Goal: Information Seeking & Learning: Check status

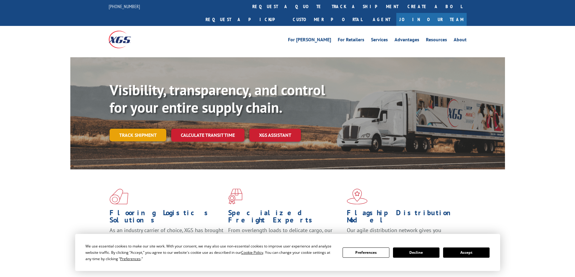
click at [144, 129] on link "Track shipment" at bounding box center [138, 135] width 57 height 13
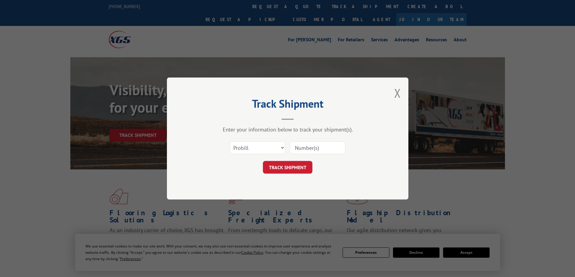
drag, startPoint x: 320, startPoint y: 144, endPoint x: 258, endPoint y: 150, distance: 62.2
click at [320, 144] on input at bounding box center [318, 148] width 56 height 13
click at [258, 150] on select "Select category... Probill BOL PO" at bounding box center [258, 148] width 56 height 13
select select "bol"
click at [230, 142] on select "Select category... Probill BOL PO" at bounding box center [258, 148] width 56 height 13
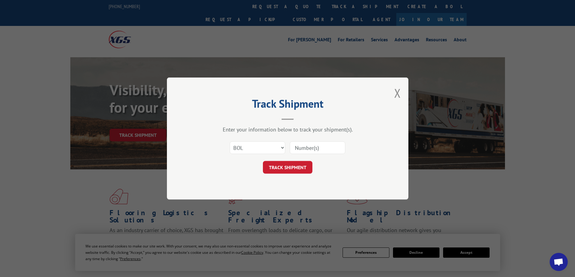
click at [302, 147] on input at bounding box center [318, 148] width 56 height 13
paste input "5620138"
type input "5620138"
click at [294, 164] on button "TRACK SHIPMENT" at bounding box center [287, 167] width 49 height 13
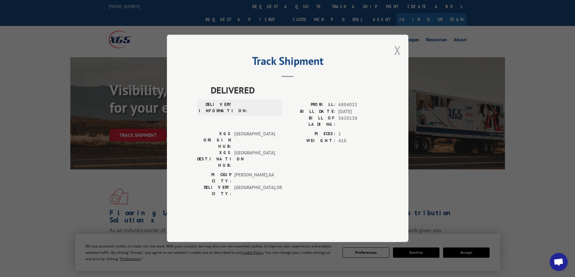
click at [399, 58] on button "Close modal" at bounding box center [397, 50] width 7 height 16
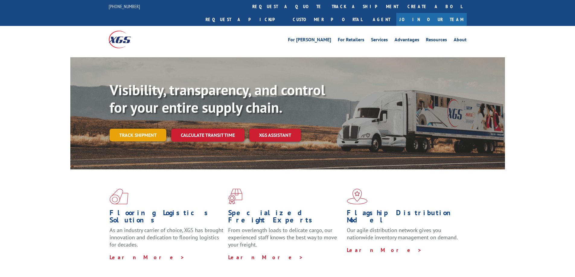
click at [145, 129] on link "Track shipment" at bounding box center [138, 135] width 57 height 13
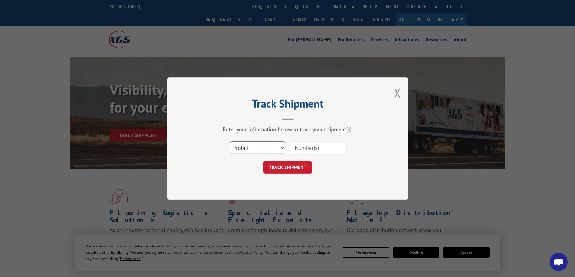
click at [261, 146] on select "Select category... Probill BOL PO" at bounding box center [258, 148] width 56 height 13
select select "bol"
click at [230, 142] on select "Select category... Probill BOL PO" at bounding box center [258, 148] width 56 height 13
click at [317, 145] on input at bounding box center [318, 148] width 56 height 13
paste input "7072688"
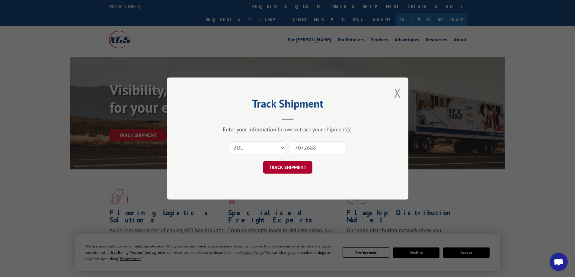
type input "7072688"
click at [286, 169] on button "TRACK SHIPMENT" at bounding box center [287, 167] width 49 height 13
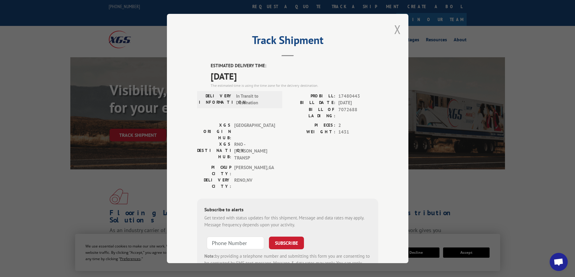
click at [394, 26] on button "Close modal" at bounding box center [397, 29] width 7 height 16
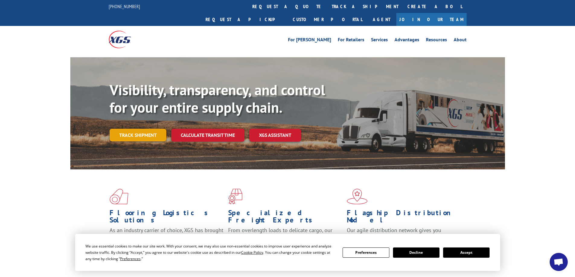
click at [126, 129] on link "Track shipment" at bounding box center [138, 135] width 57 height 13
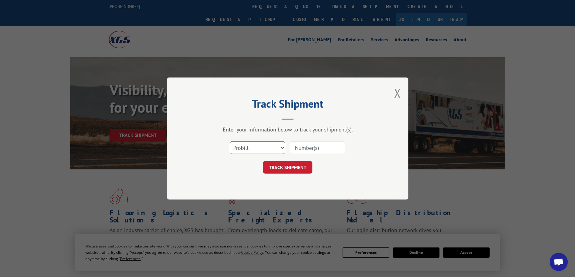
click at [252, 144] on select "Select category... Probill BOL PO" at bounding box center [258, 148] width 56 height 13
select select "bol"
click at [230, 142] on select "Select category... Probill BOL PO" at bounding box center [258, 148] width 56 height 13
click at [292, 152] on input at bounding box center [318, 148] width 56 height 13
paste input "7085964"
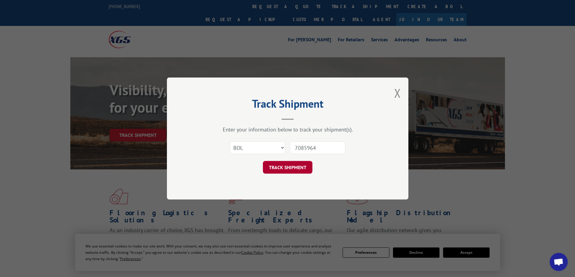
type input "7085964"
click at [294, 163] on button "TRACK SHIPMENT" at bounding box center [287, 167] width 49 height 13
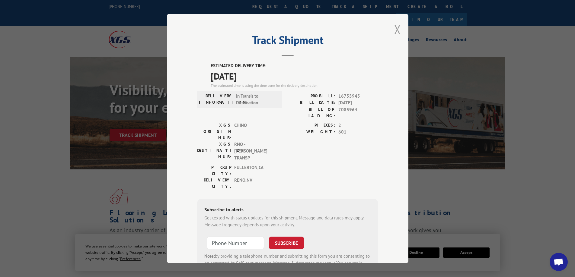
click at [397, 30] on button "Close modal" at bounding box center [397, 29] width 7 height 16
